Goal: Information Seeking & Learning: Learn about a topic

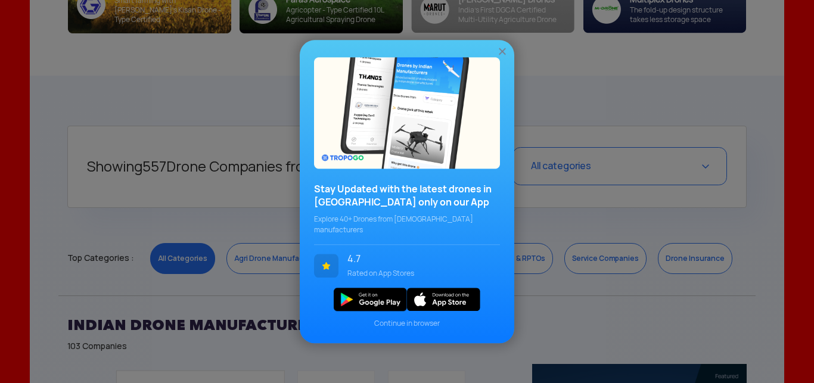
scroll to position [411, 0]
click at [499, 57] on img at bounding box center [502, 51] width 12 height 12
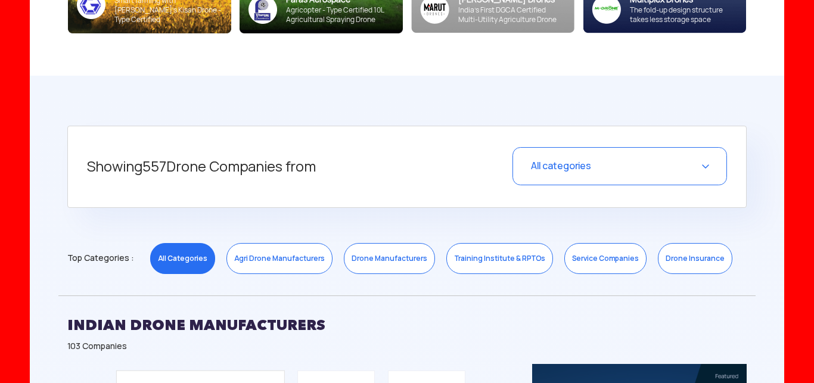
click at [707, 164] on div "All categories" at bounding box center [619, 166] width 215 height 38
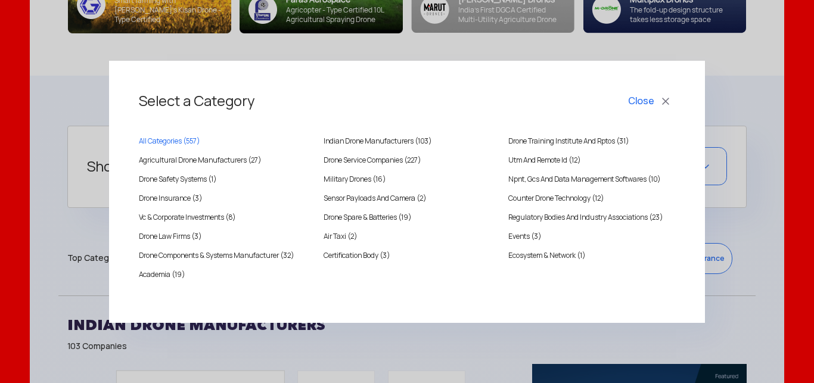
click at [748, 113] on div "Select a Category Close All Categories ( 557 ) [DEMOGRAPHIC_DATA] Drone Manufac…" at bounding box center [407, 191] width 814 height 383
click at [660, 102] on button "Close" at bounding box center [650, 101] width 49 height 20
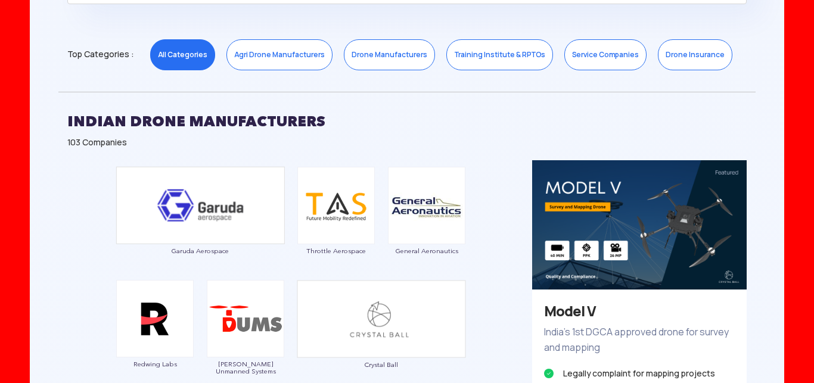
scroll to position [658, 0]
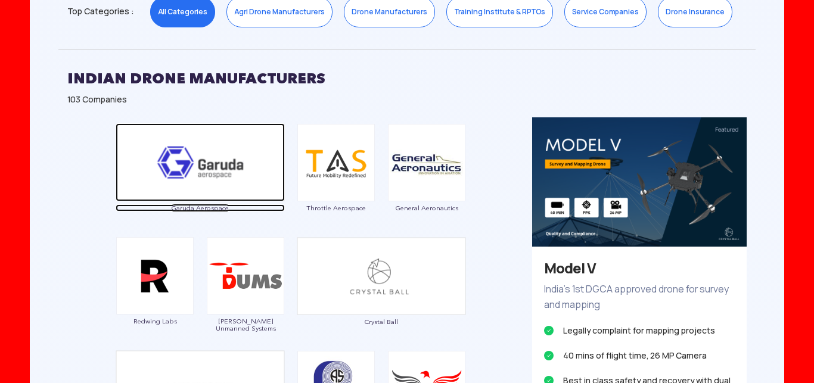
click at [224, 160] on img at bounding box center [200, 162] width 169 height 78
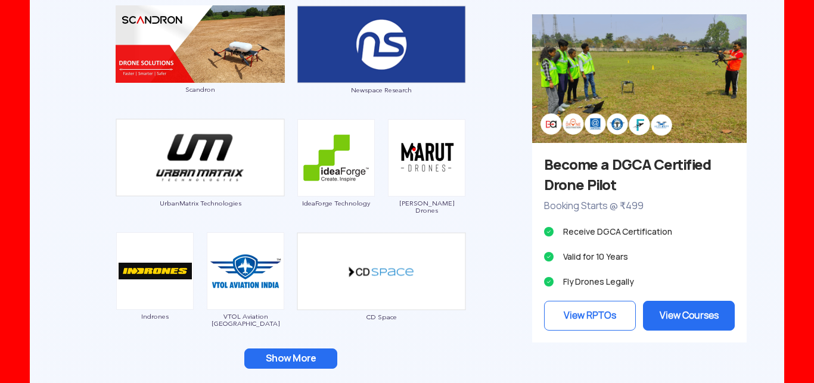
scroll to position [1151, 0]
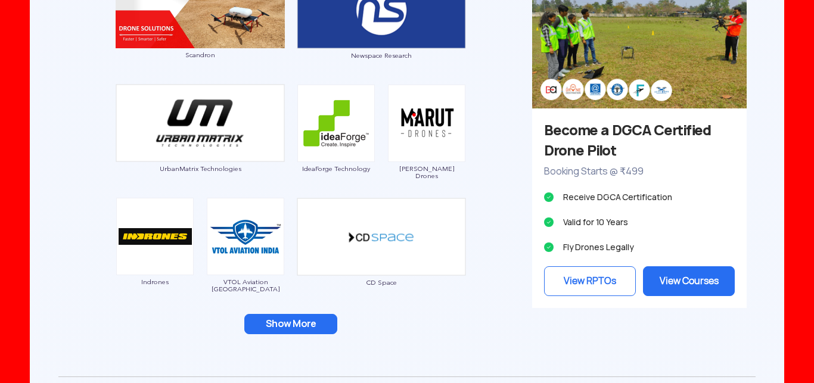
click at [289, 322] on button "Show More" at bounding box center [290, 324] width 93 height 20
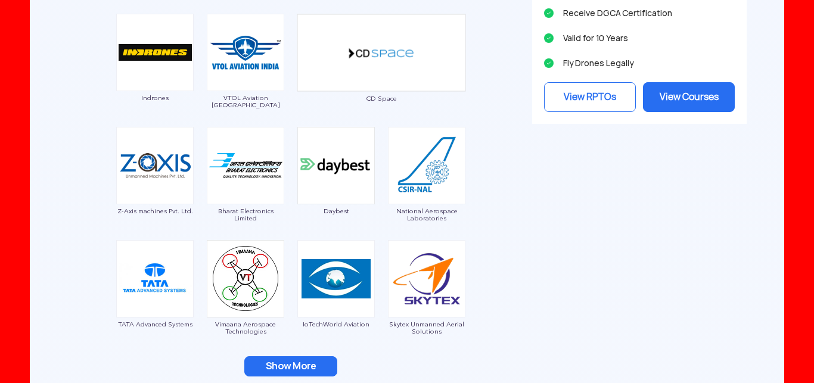
scroll to position [1398, 0]
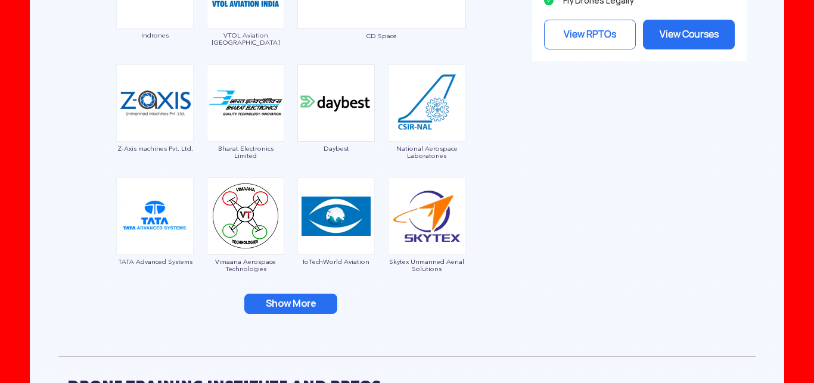
click at [284, 309] on button "Show More" at bounding box center [290, 304] width 93 height 20
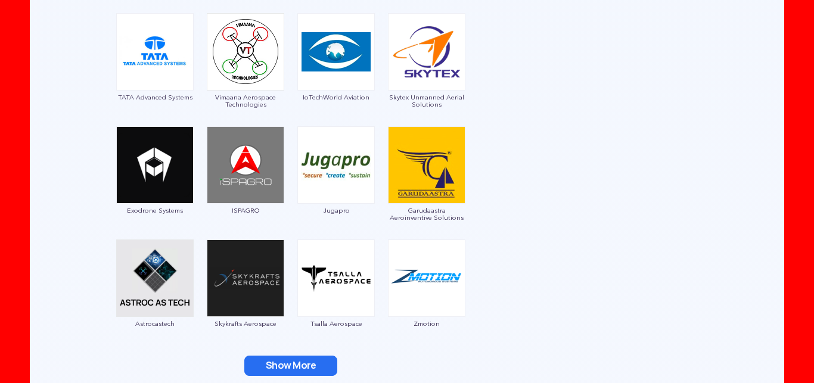
scroll to position [1645, 0]
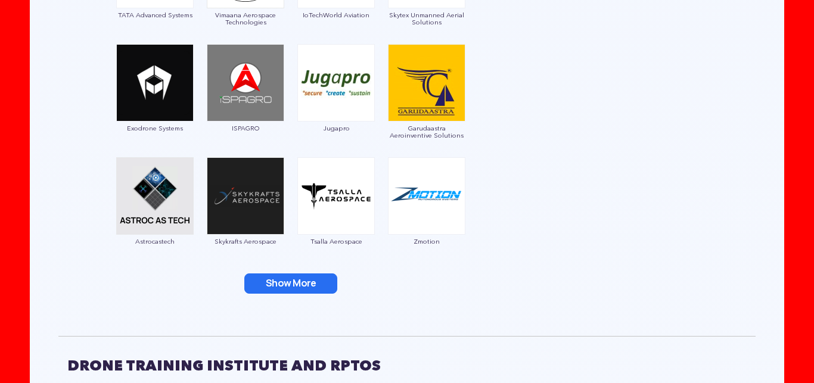
click at [300, 284] on button "Show More" at bounding box center [290, 283] width 93 height 20
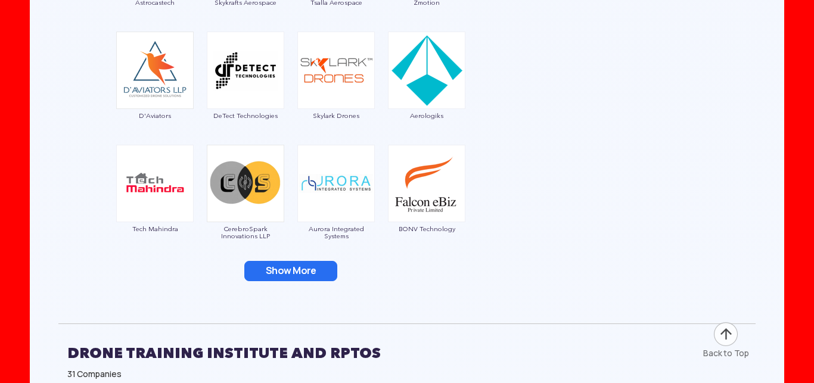
scroll to position [1891, 0]
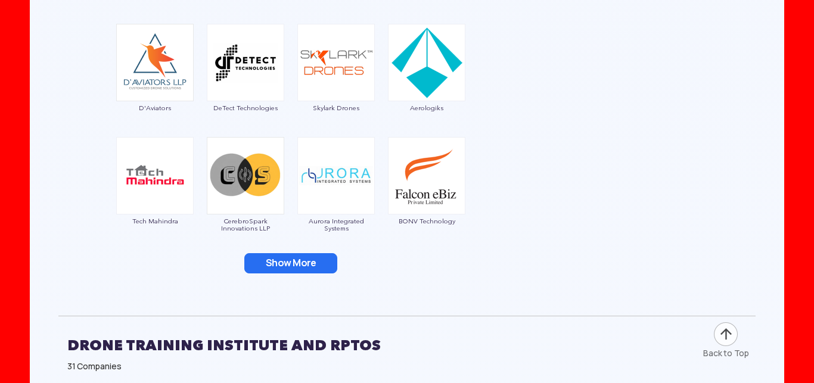
click at [271, 266] on button "Show More" at bounding box center [290, 263] width 93 height 20
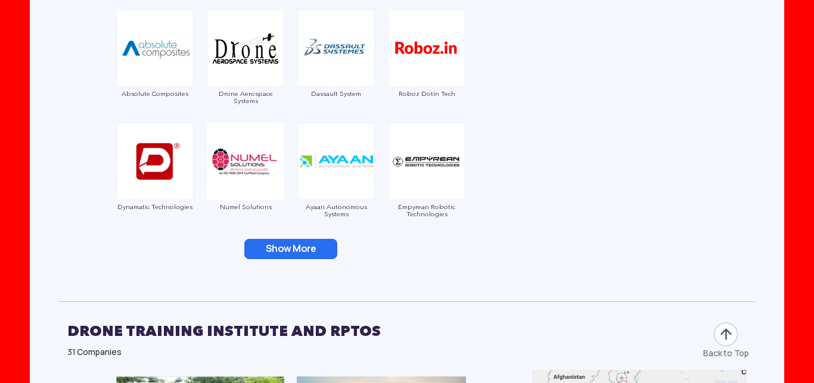
scroll to position [2138, 0]
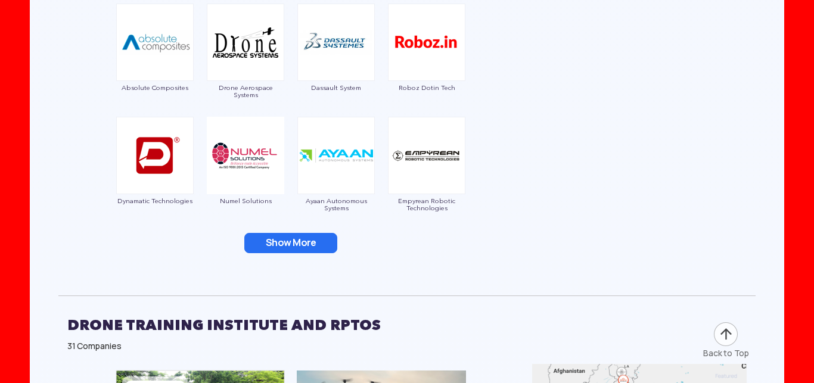
click at [282, 248] on button "Show More" at bounding box center [290, 243] width 93 height 20
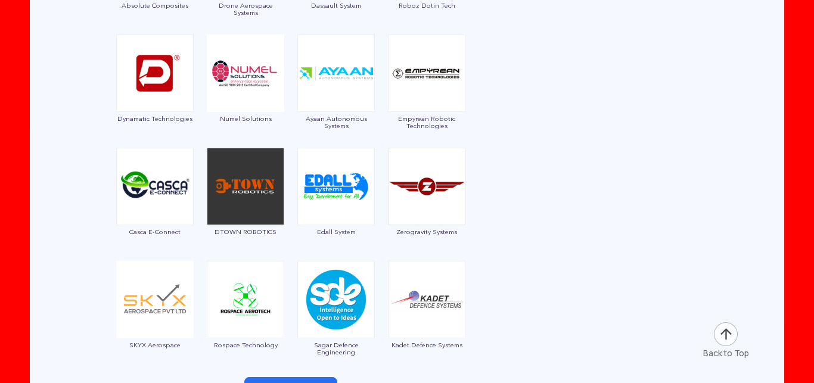
scroll to position [2302, 0]
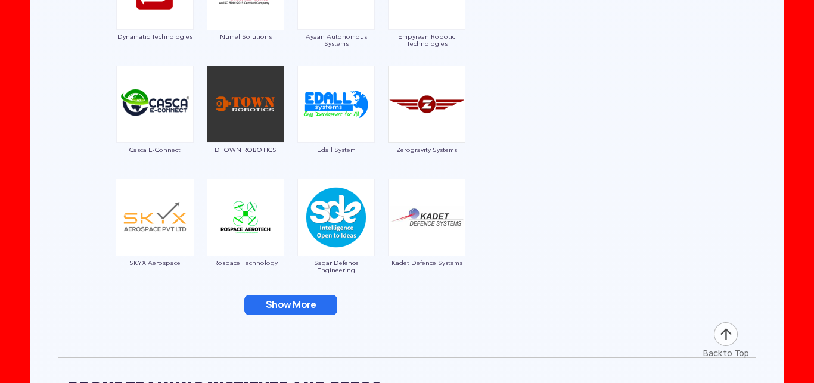
click at [288, 311] on button "Show More" at bounding box center [290, 305] width 93 height 20
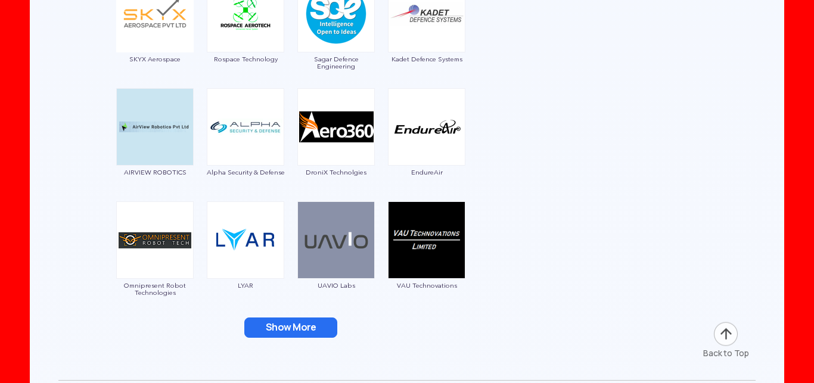
scroll to position [2549, 0]
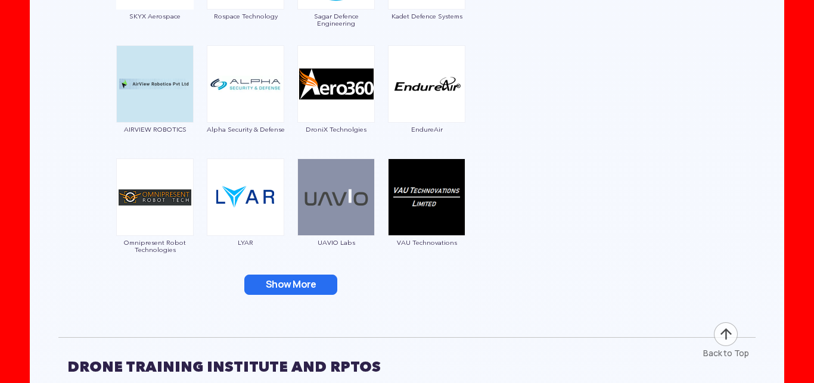
click at [305, 284] on button "Show More" at bounding box center [290, 285] width 93 height 20
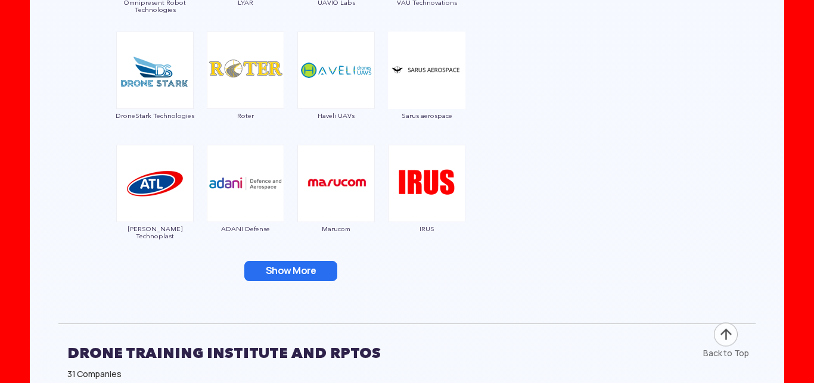
scroll to position [2796, 0]
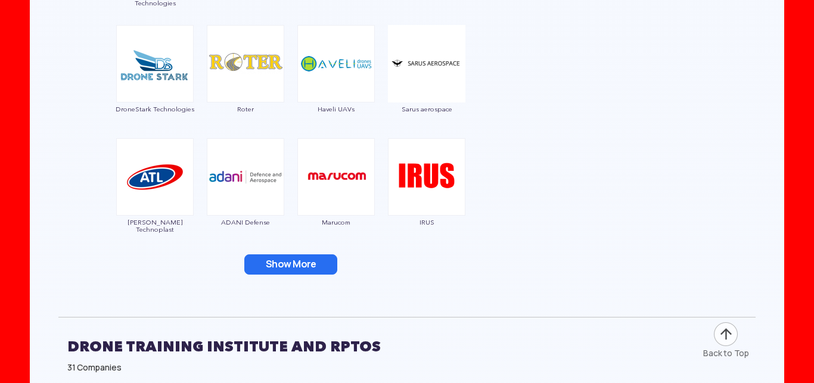
click at [303, 265] on button "Show More" at bounding box center [290, 264] width 93 height 20
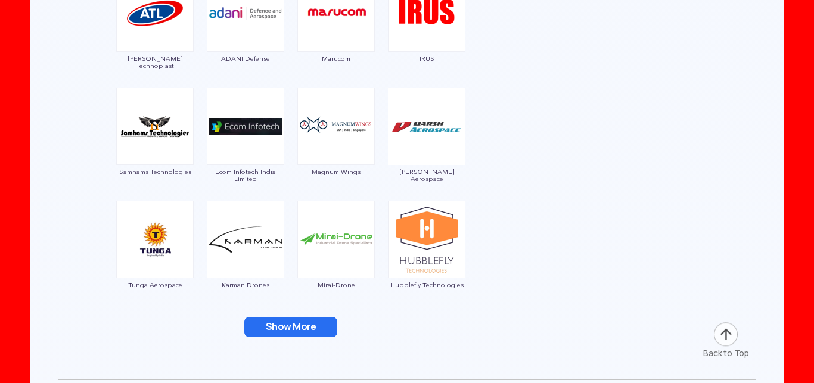
scroll to position [2960, 0]
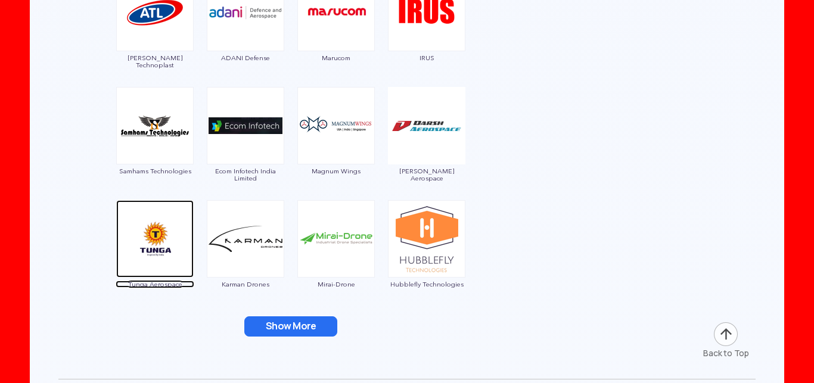
click at [137, 286] on span "Tunga Aerospace" at bounding box center [155, 284] width 79 height 7
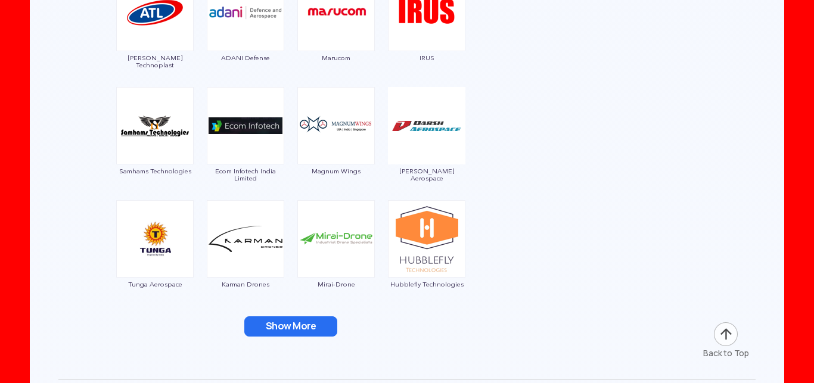
click at [312, 325] on button "Show More" at bounding box center [290, 326] width 93 height 20
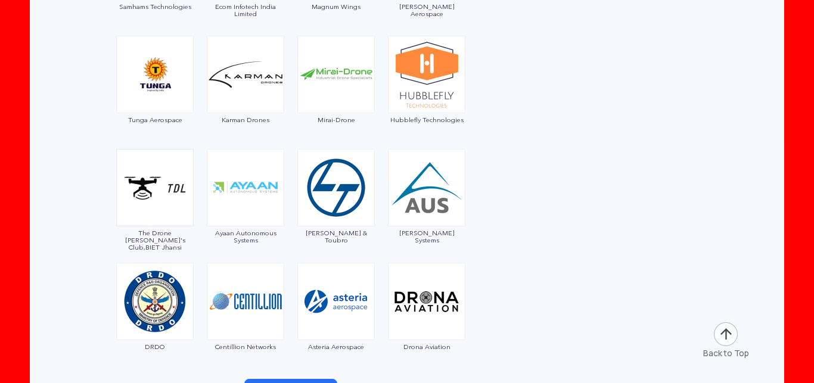
scroll to position [3207, 0]
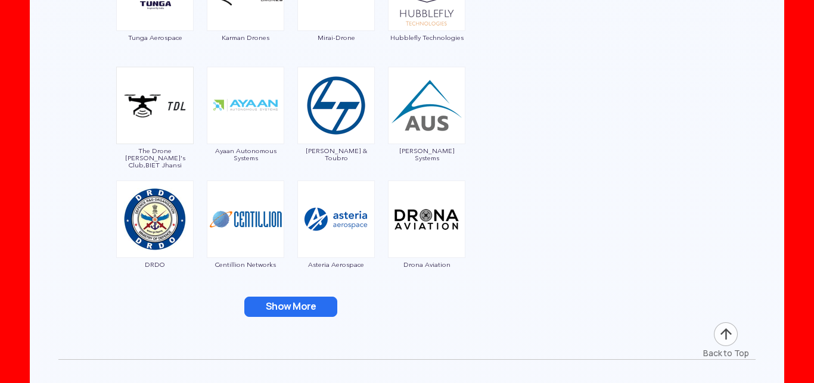
click at [297, 311] on button "Show More" at bounding box center [290, 307] width 93 height 20
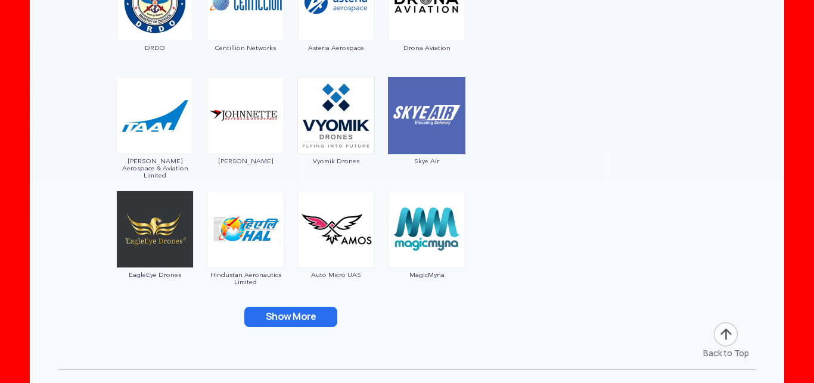
scroll to position [3454, 0]
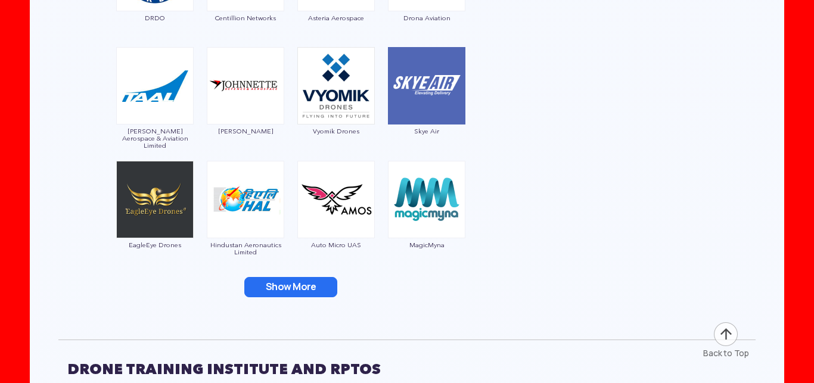
click at [296, 288] on button "Show More" at bounding box center [290, 287] width 93 height 20
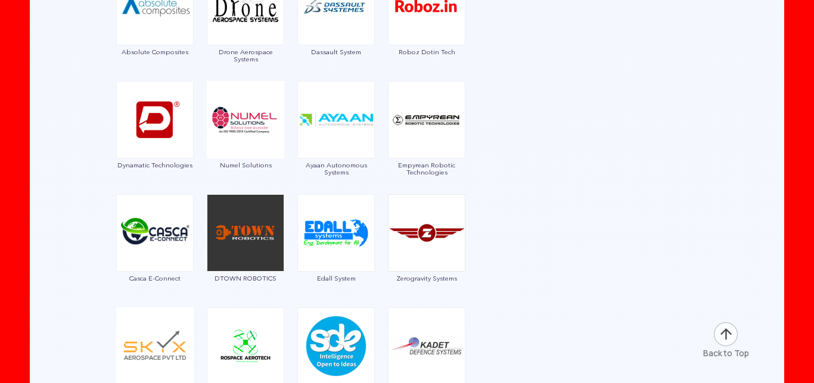
scroll to position [2138, 0]
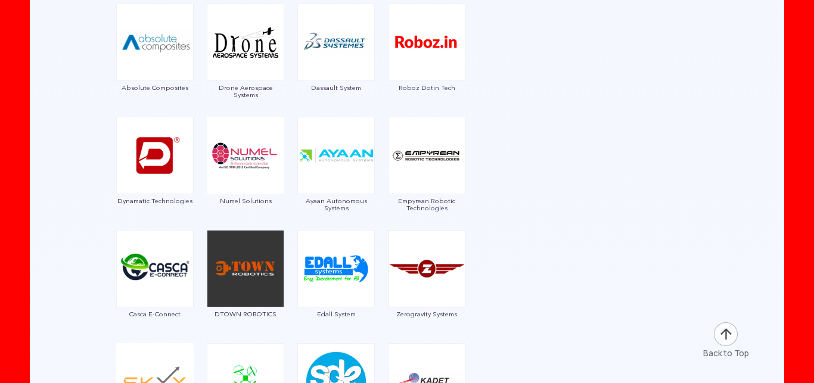
click at [729, 332] on img at bounding box center [726, 334] width 26 height 26
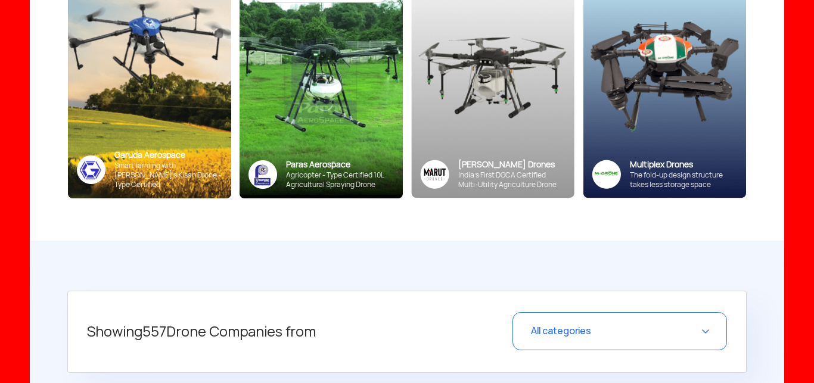
scroll to position [238, 0]
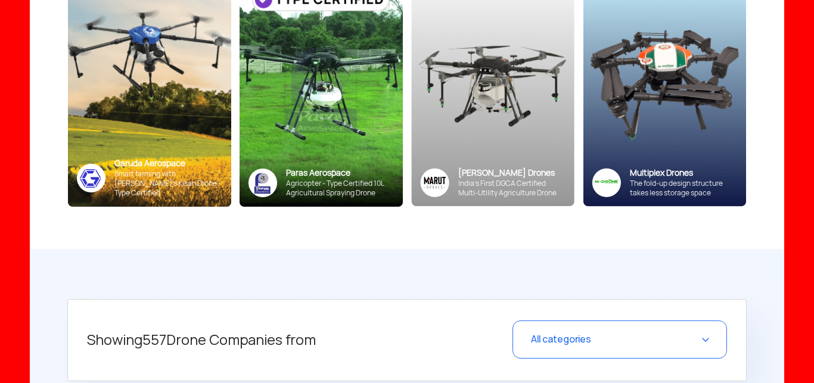
click at [655, 346] on div "All categories" at bounding box center [619, 340] width 215 height 38
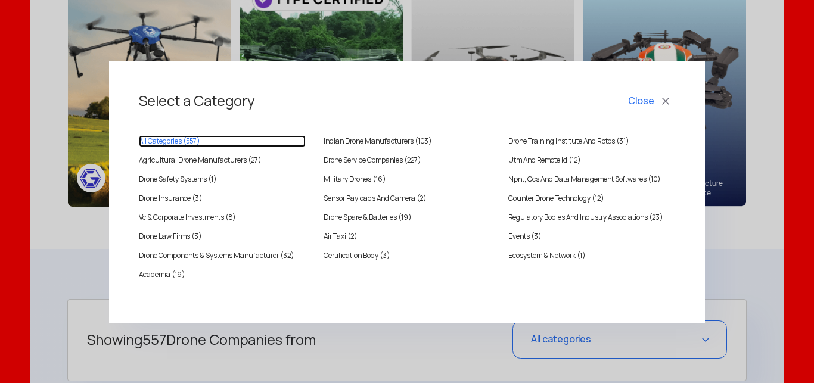
click at [161, 140] on link "All Categories ( 557 )" at bounding box center [222, 141] width 167 height 12
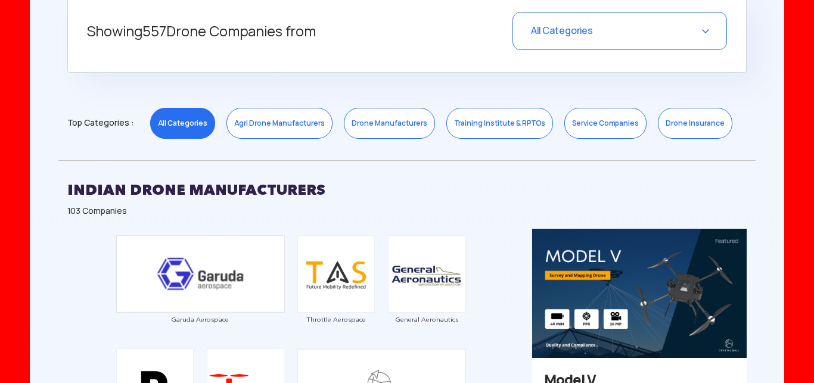
scroll to position [567, 0]
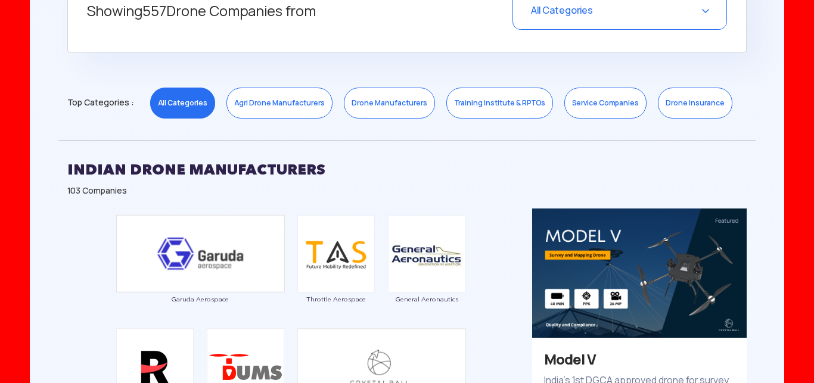
click at [175, 111] on link "All Categories" at bounding box center [182, 103] width 65 height 31
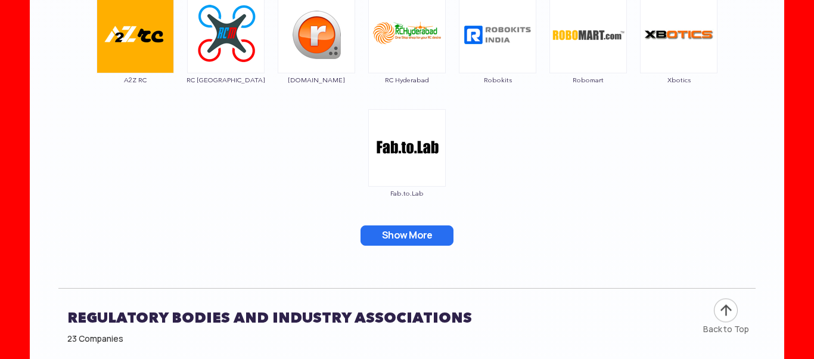
scroll to position [7770, 0]
